Goal: Check status: Check status

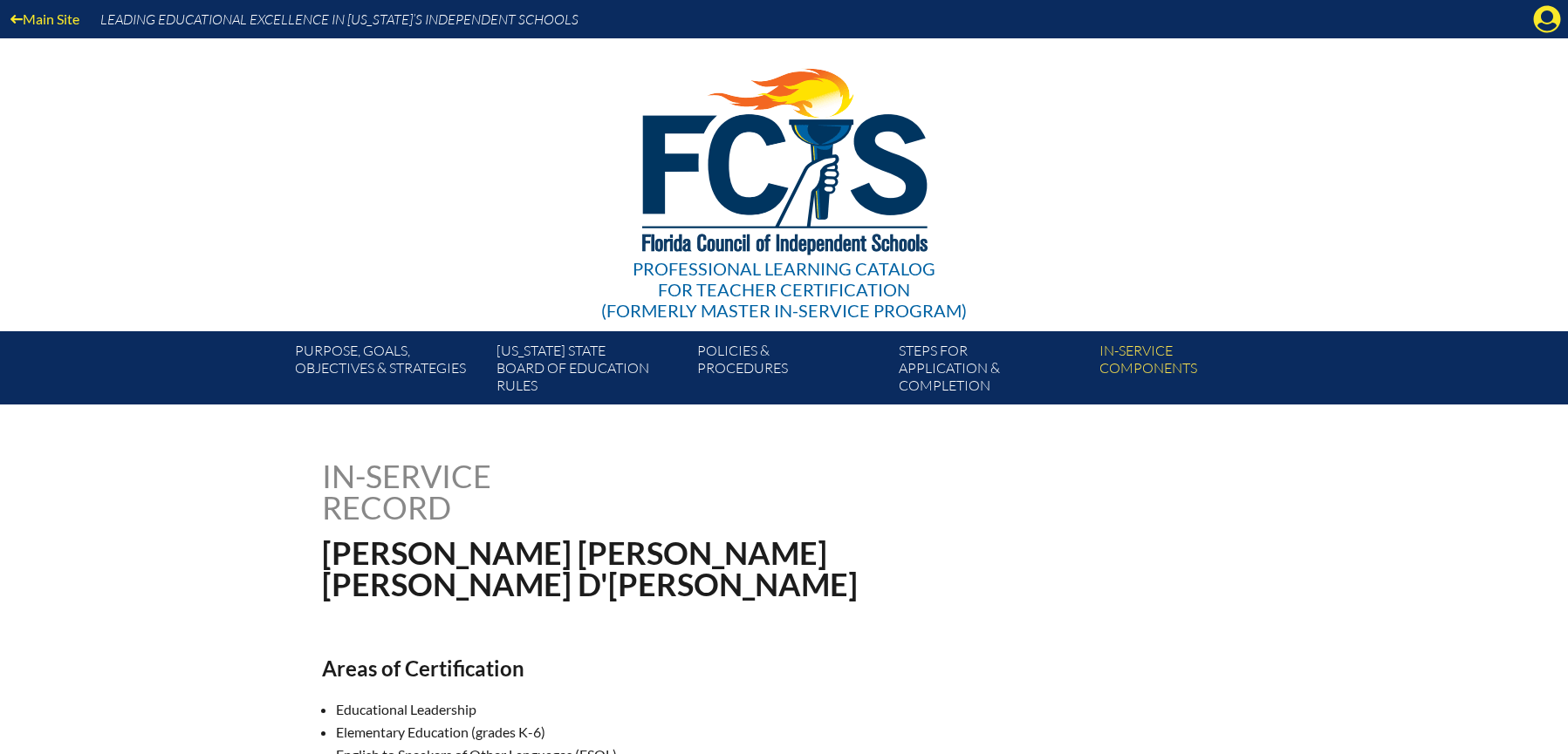
scroll to position [845, 0]
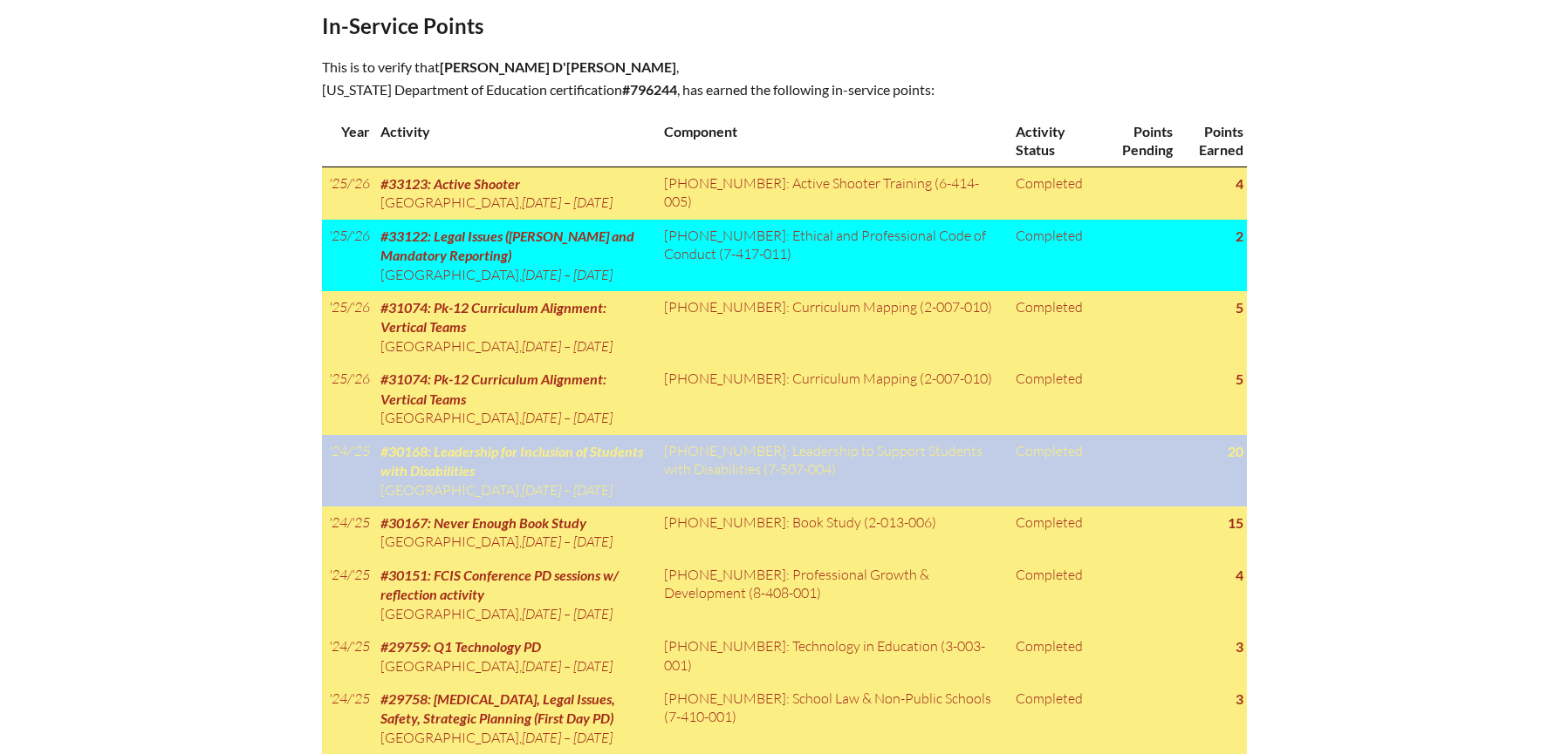
scroll to position [1152, 0]
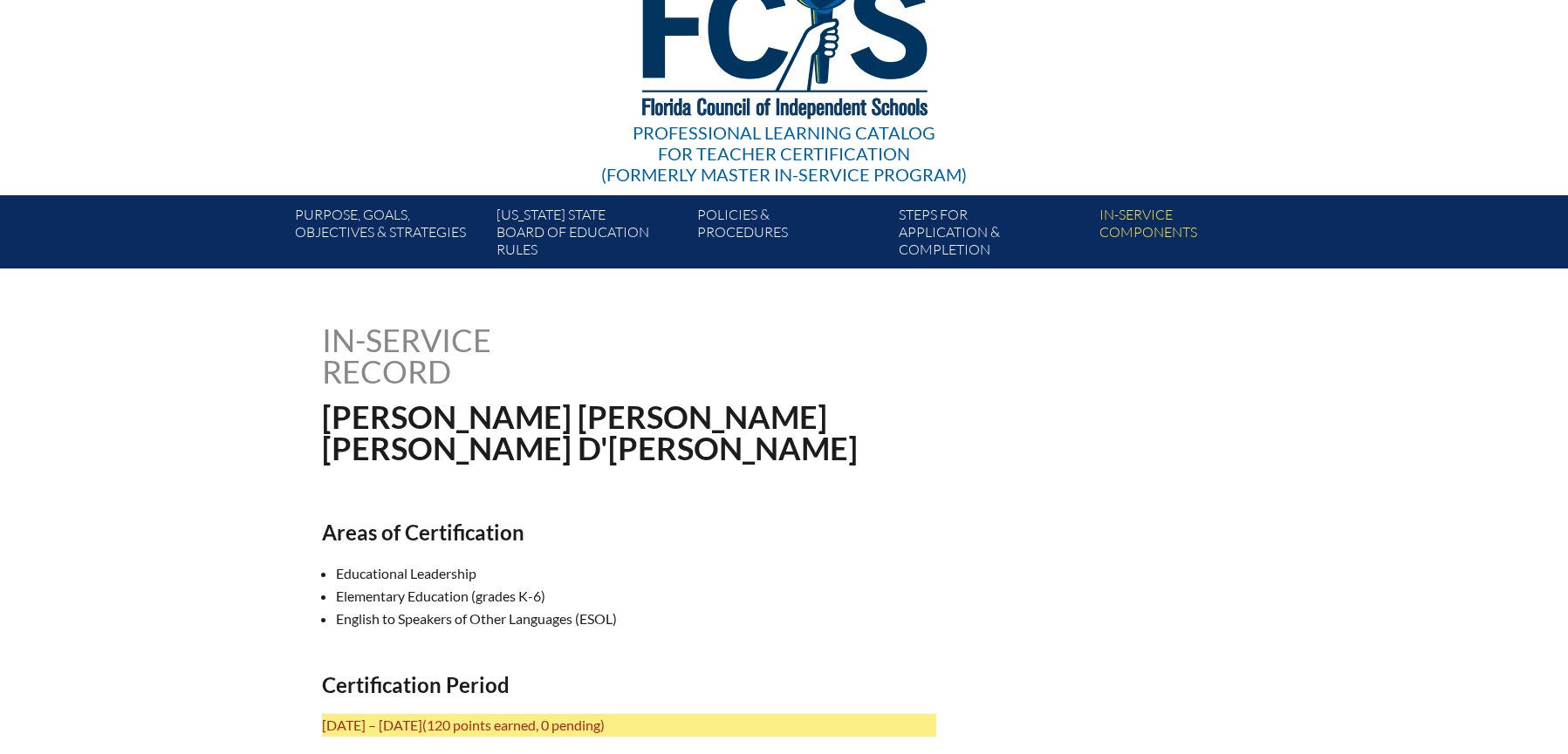
scroll to position [0, 0]
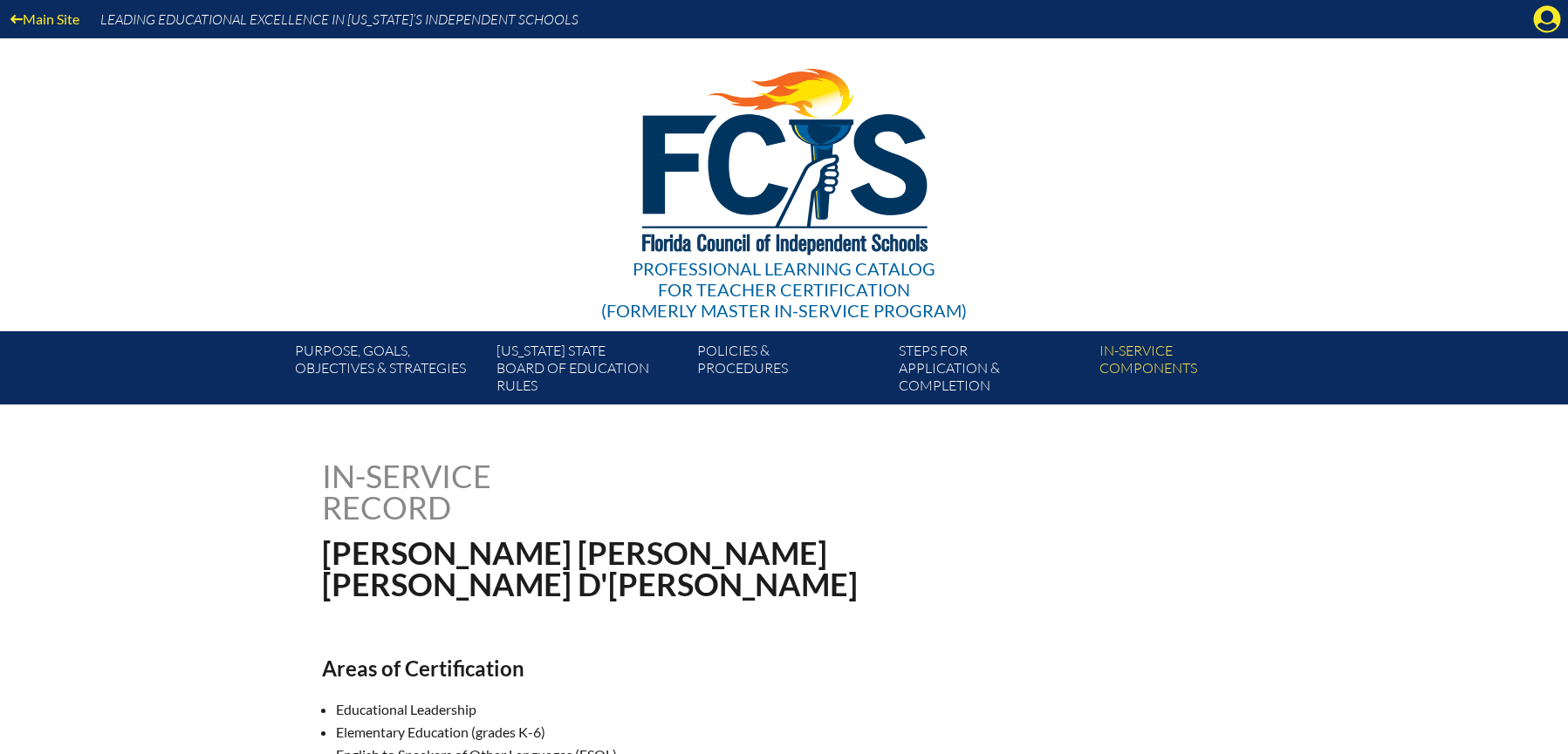
click at [1561, 22] on div "Main Site Leading Educational Excellence in Florida’s Independent Schools" at bounding box center [784, 19] width 1568 height 39
click at [1556, 10] on icon at bounding box center [1548, 19] width 27 height 27
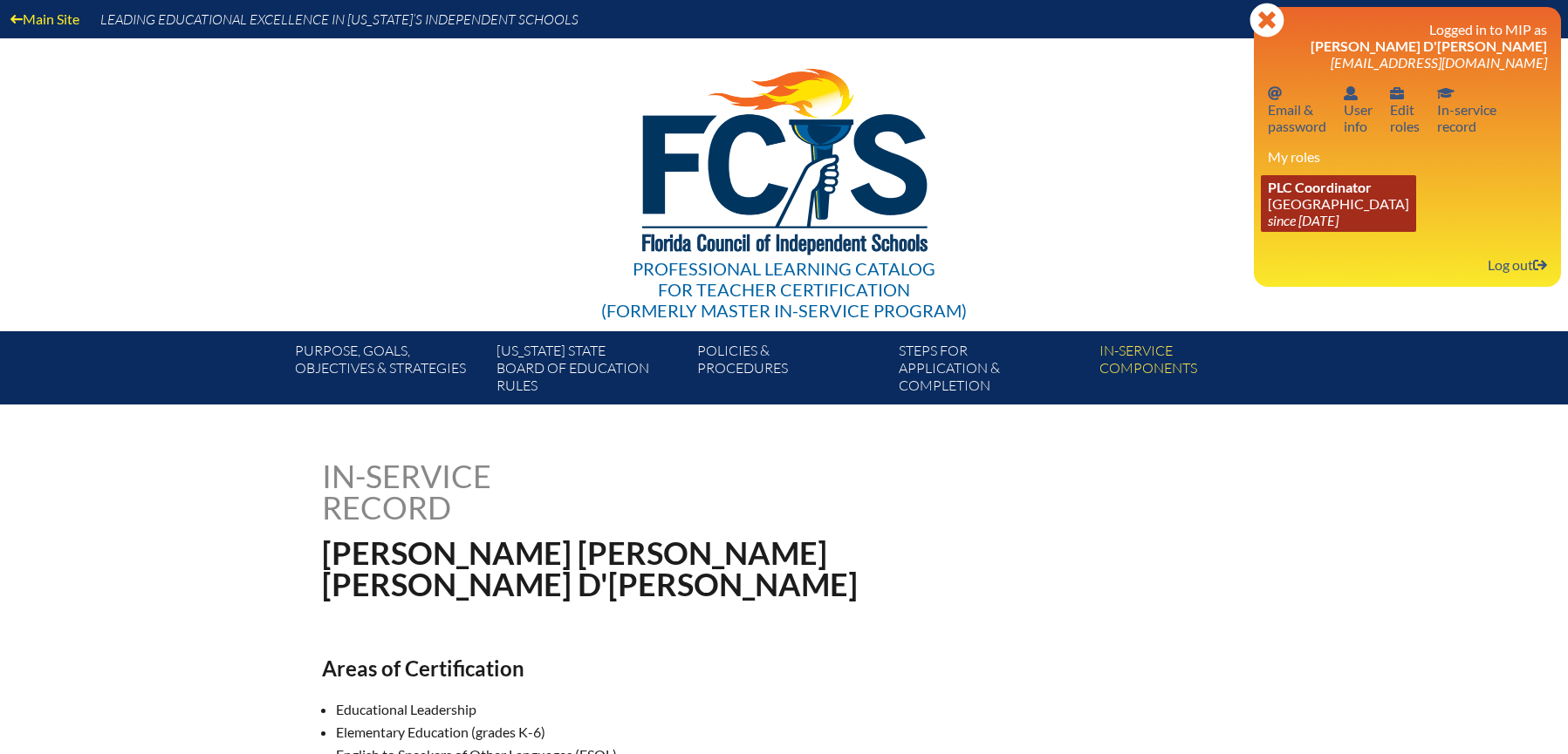
click at [1294, 197] on link "PLC Coordinator Lake Highland Preparatory School since 2023 Jun 6" at bounding box center [1338, 203] width 156 height 57
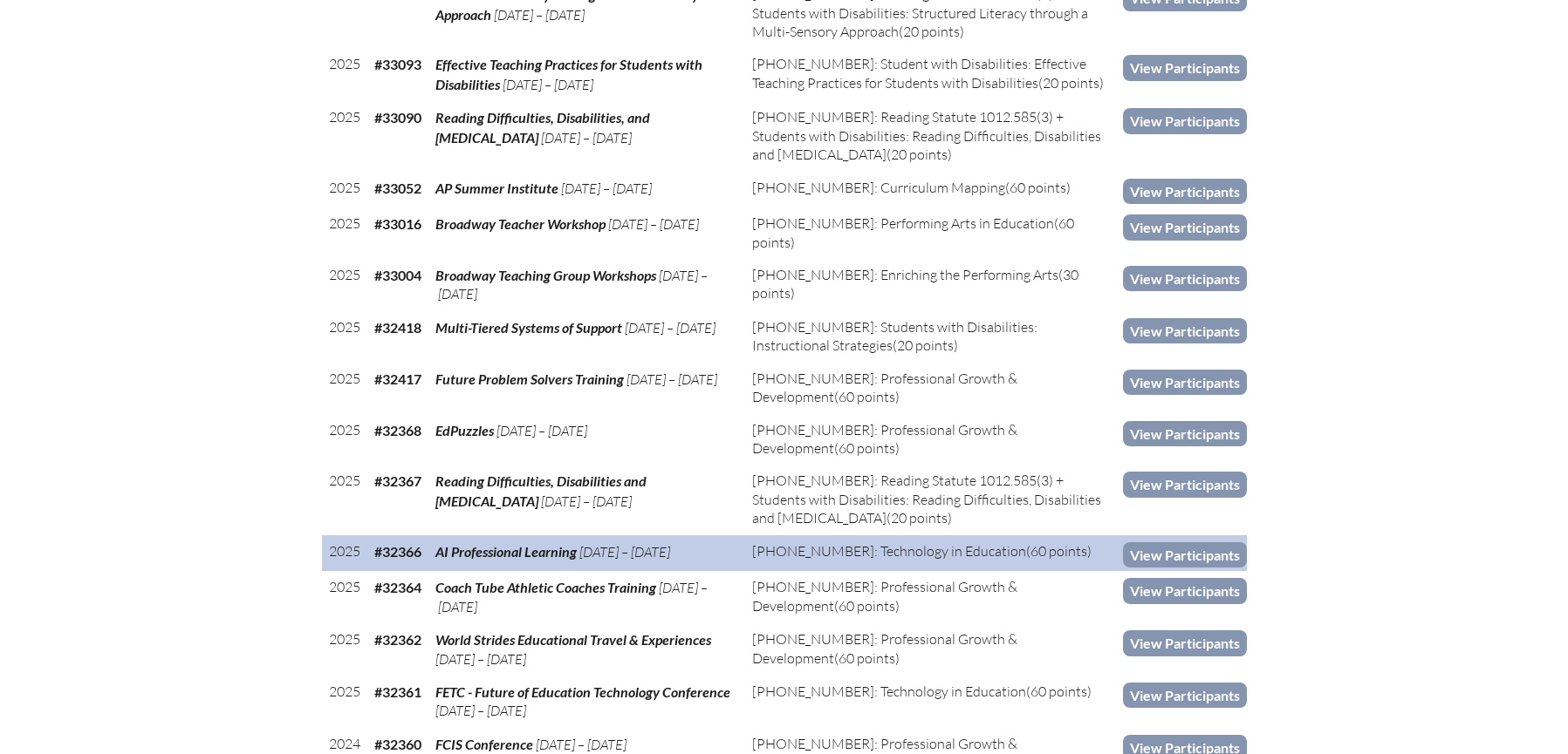
scroll to position [2091, 0]
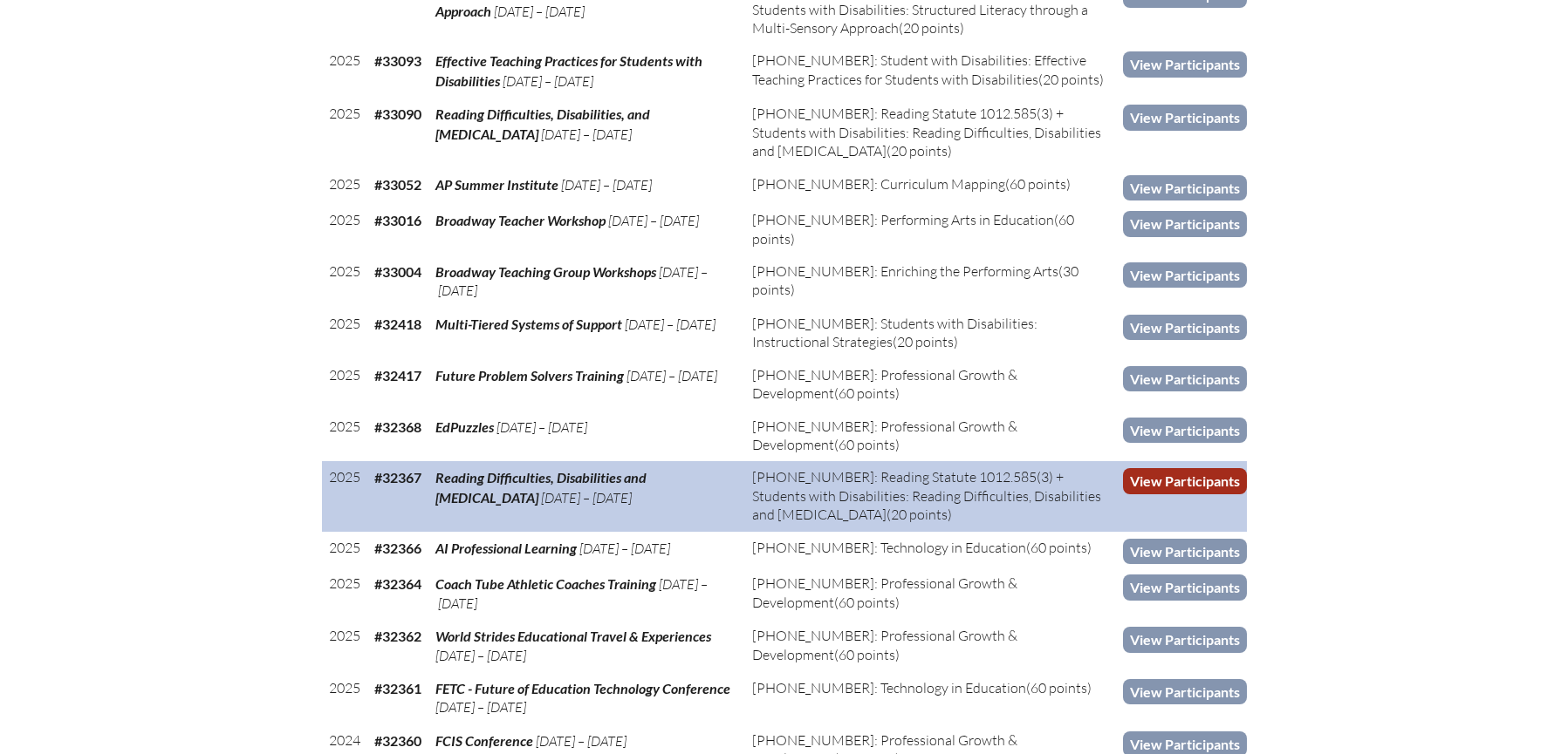
click at [1192, 494] on link "View Participants" at bounding box center [1185, 480] width 124 height 25
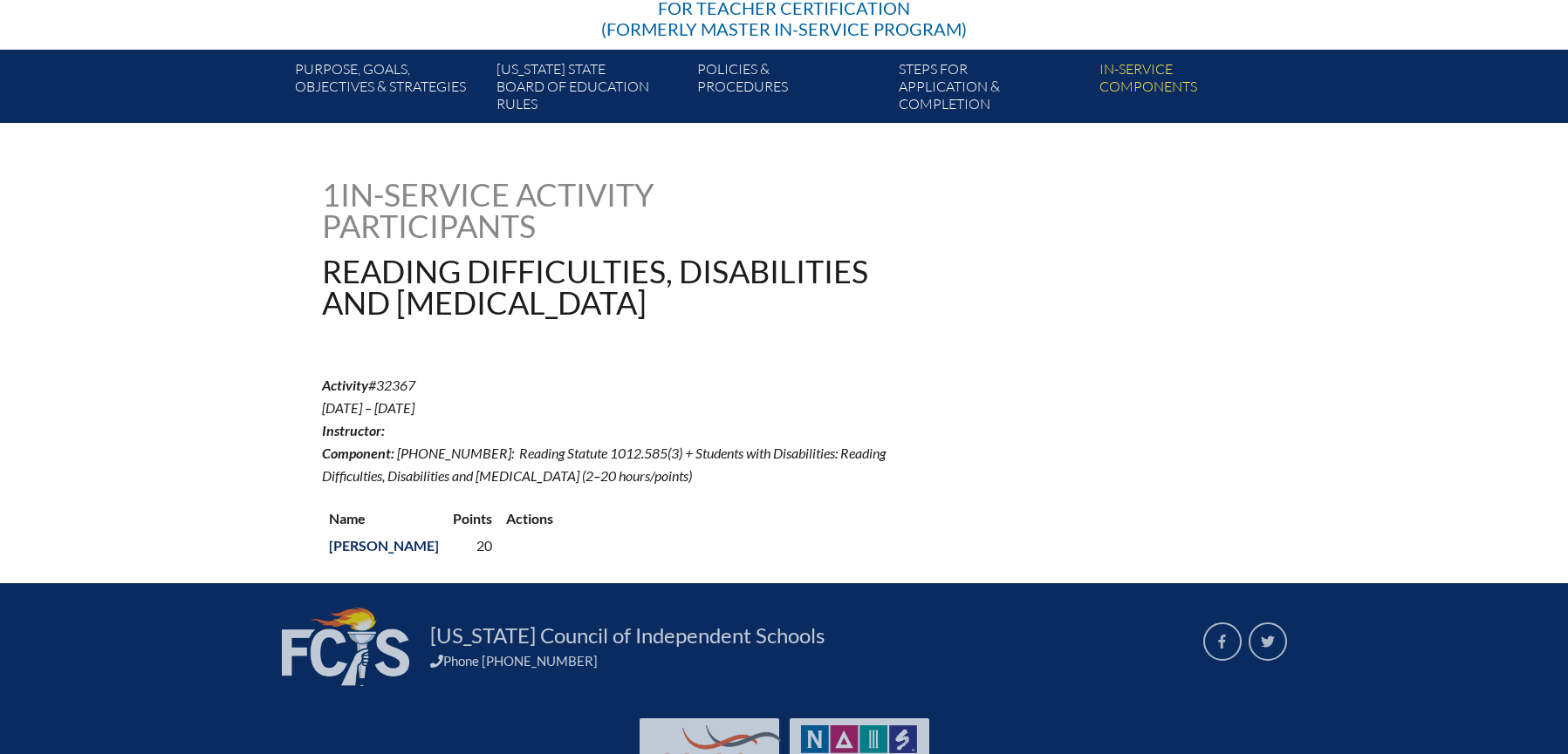
scroll to position [361, 0]
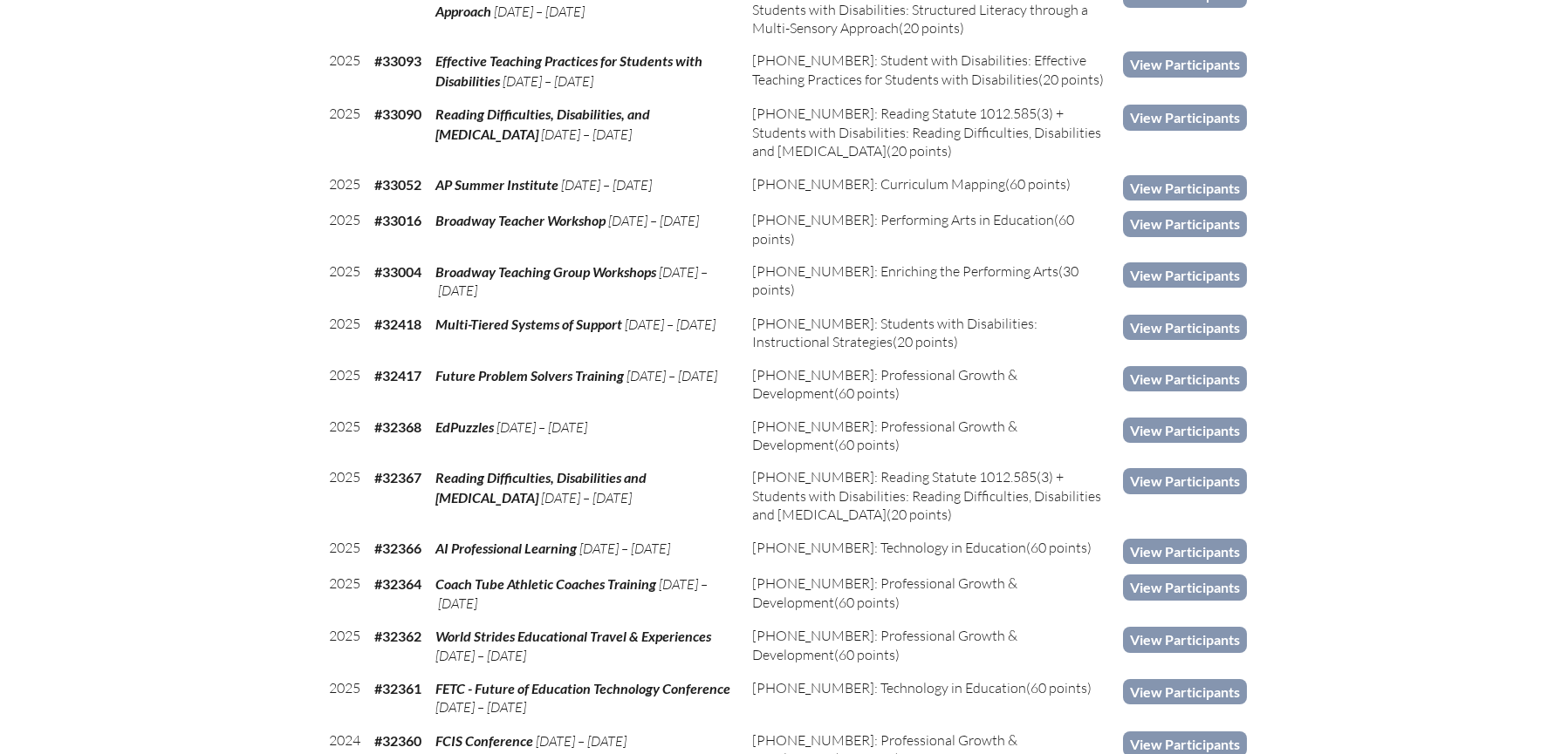
scroll to position [2091, 0]
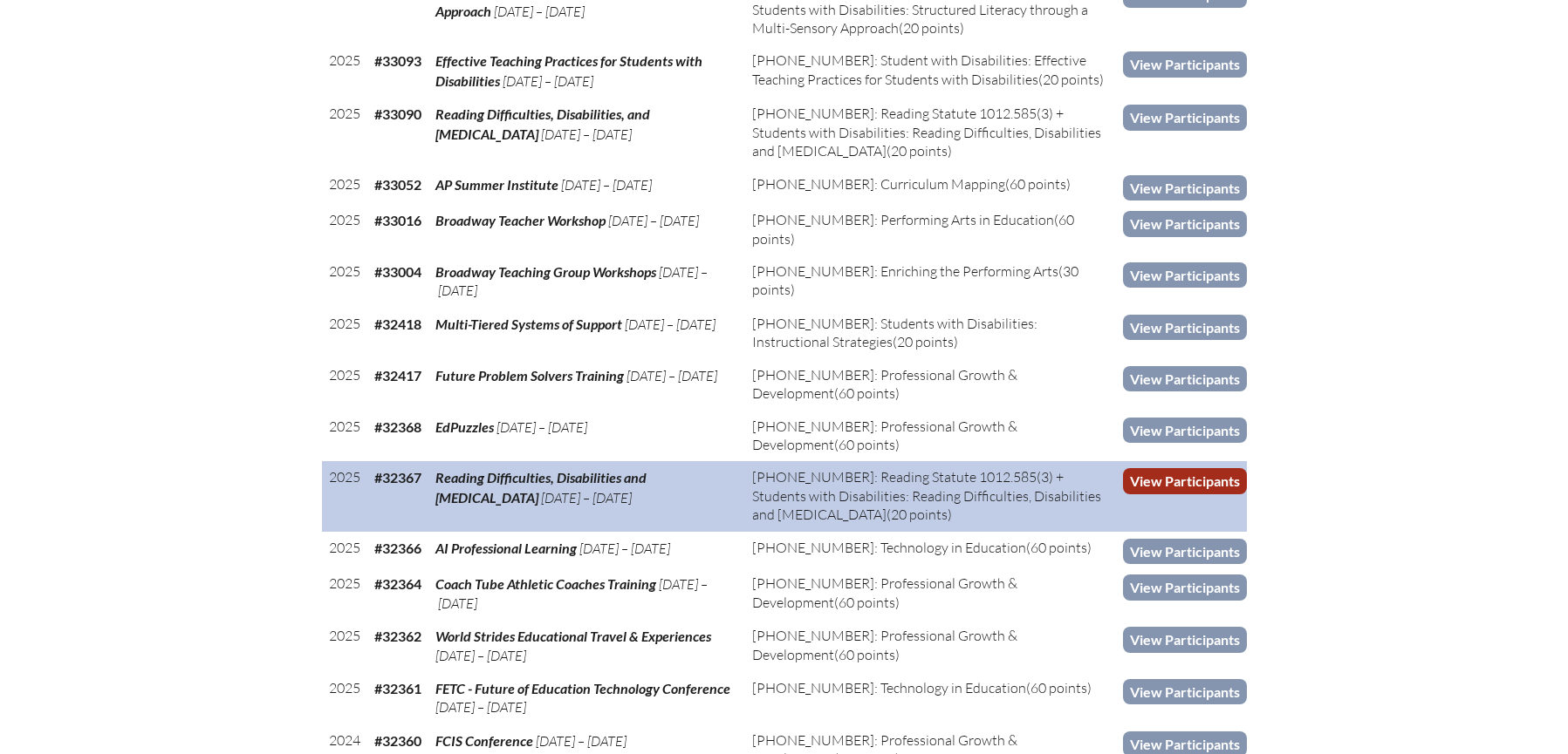
click at [1217, 494] on link "View Participants" at bounding box center [1185, 480] width 124 height 25
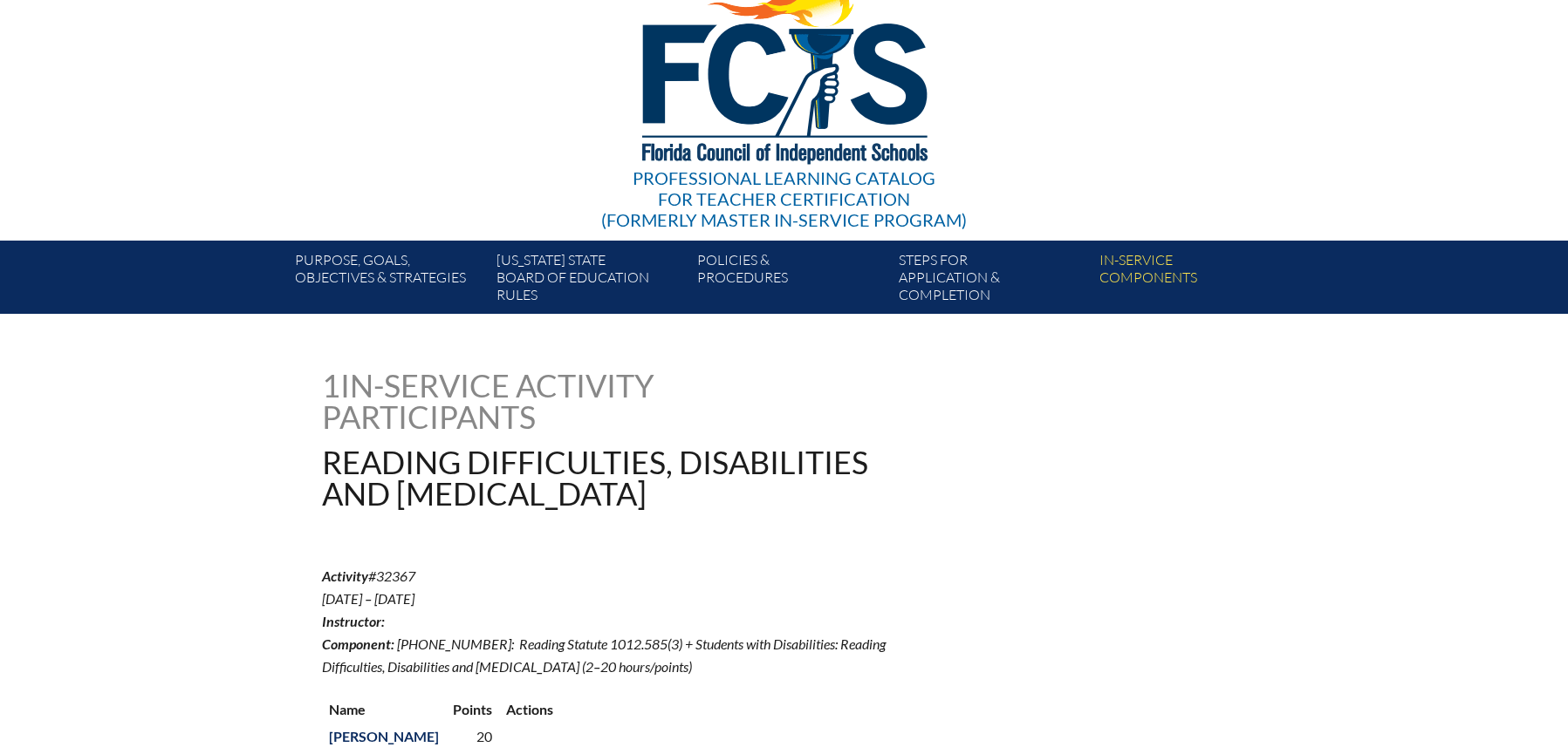
scroll to position [361, 0]
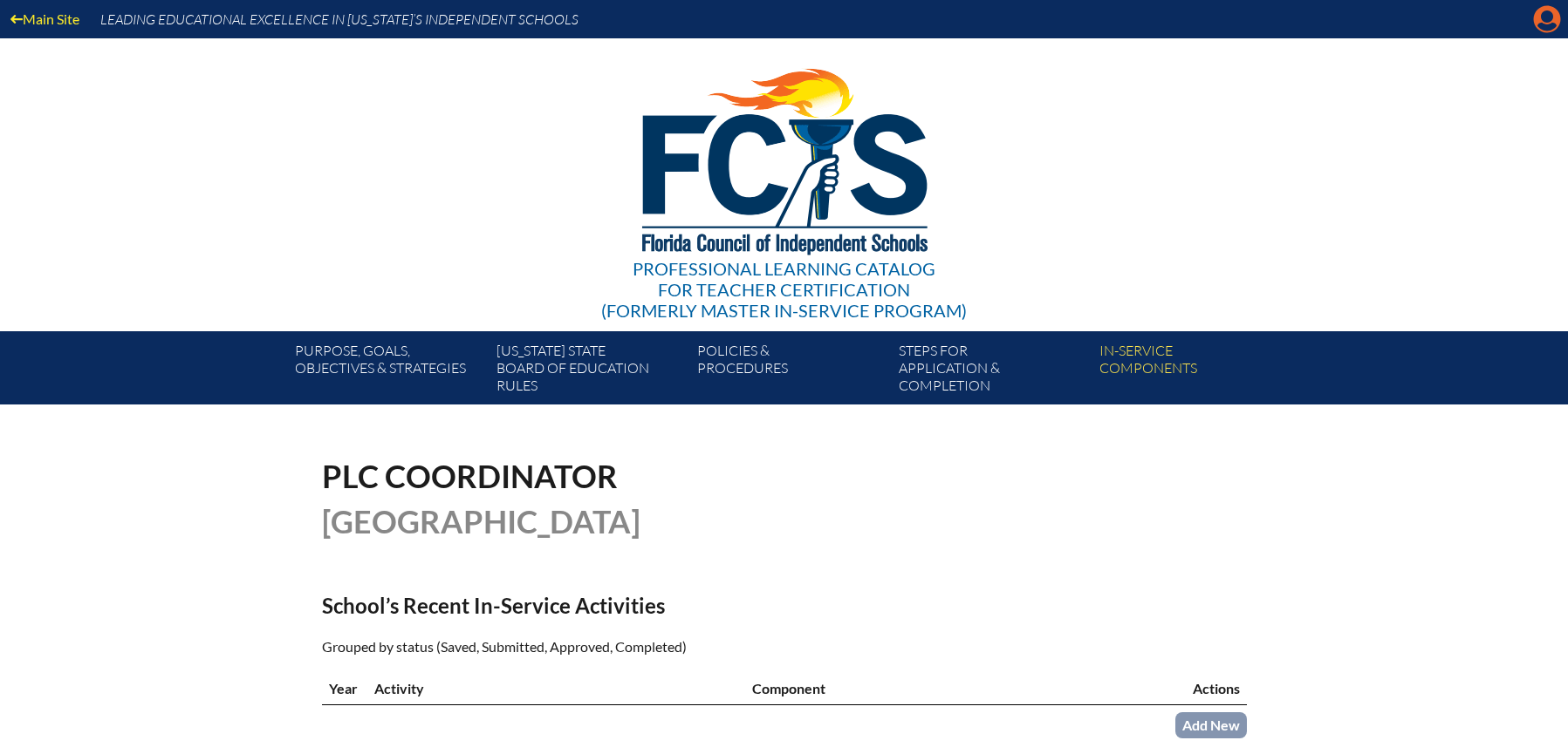
click at [1535, 18] on icon at bounding box center [1548, 19] width 27 height 27
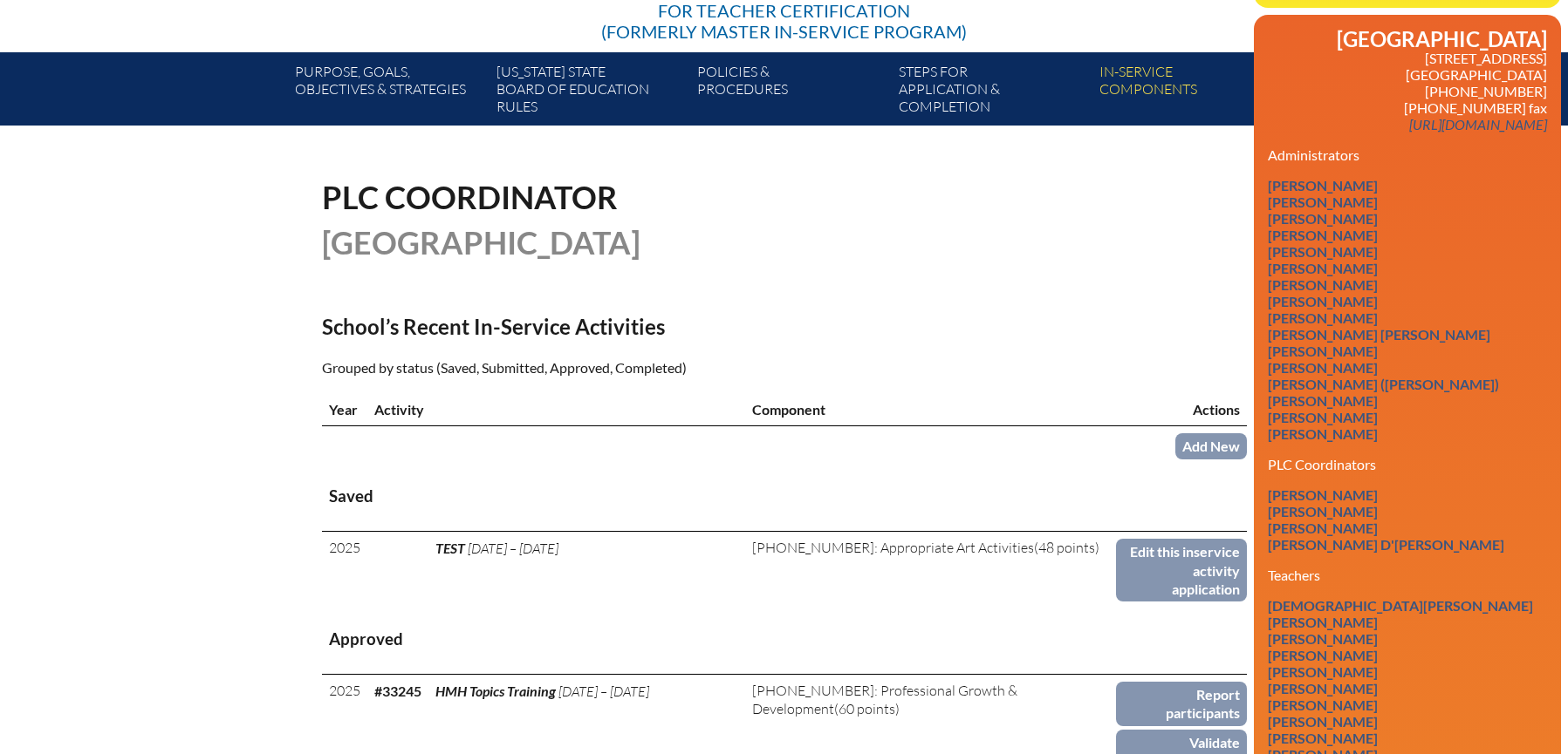
scroll to position [284, 0]
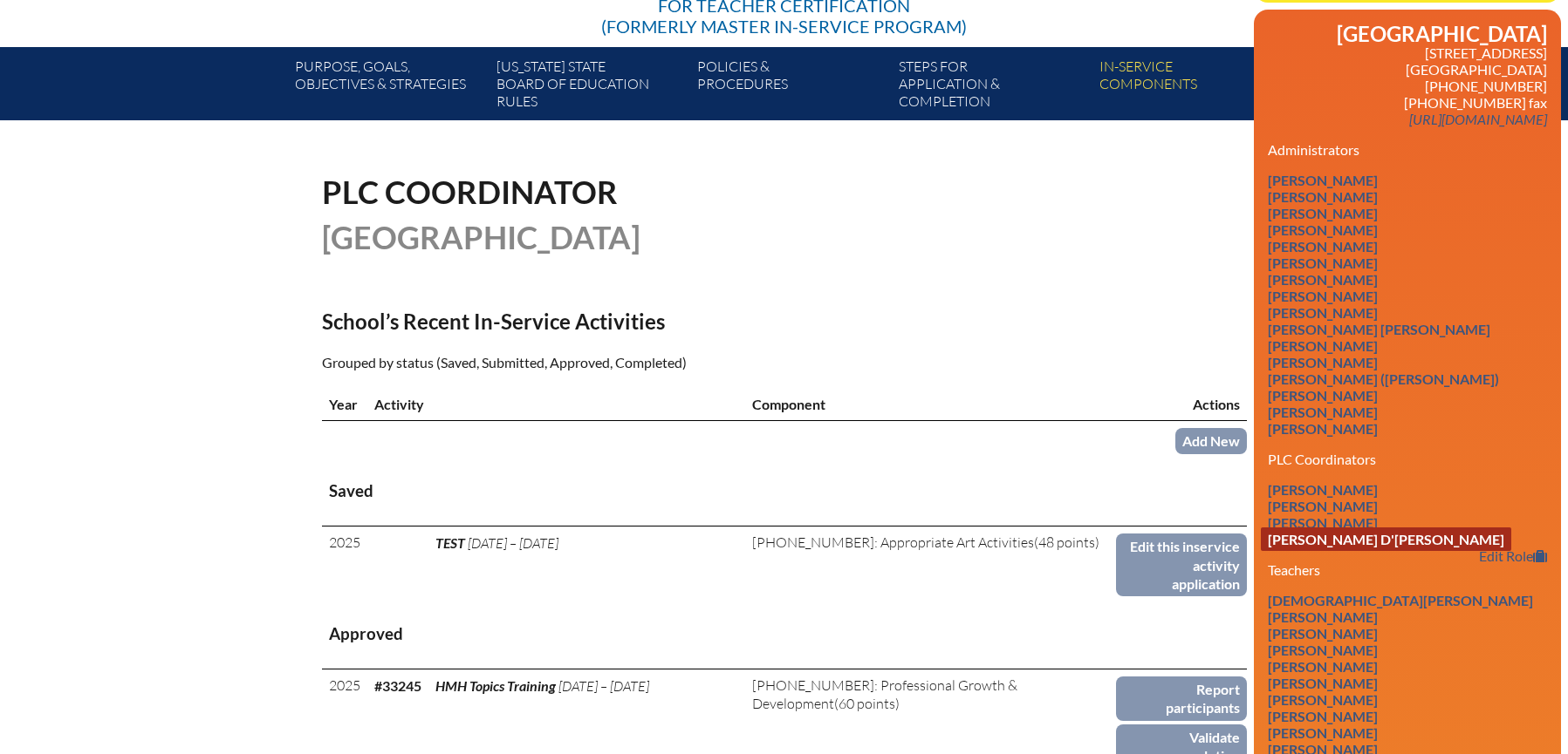
click at [1350, 545] on link "[PERSON_NAME] D'[PERSON_NAME]" at bounding box center [1385, 539] width 251 height 23
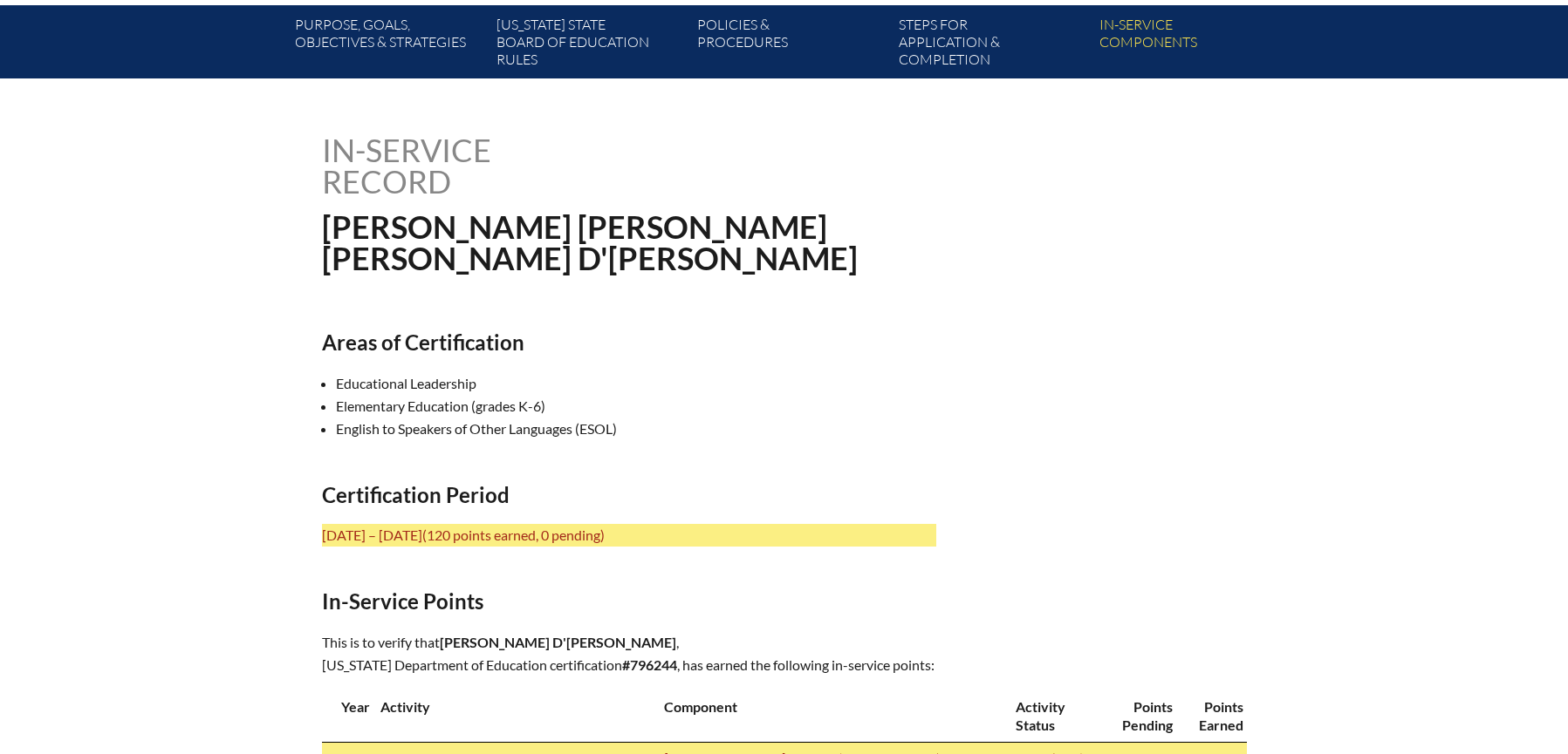
scroll to position [309, 0]
